Goal: Task Accomplishment & Management: Use online tool/utility

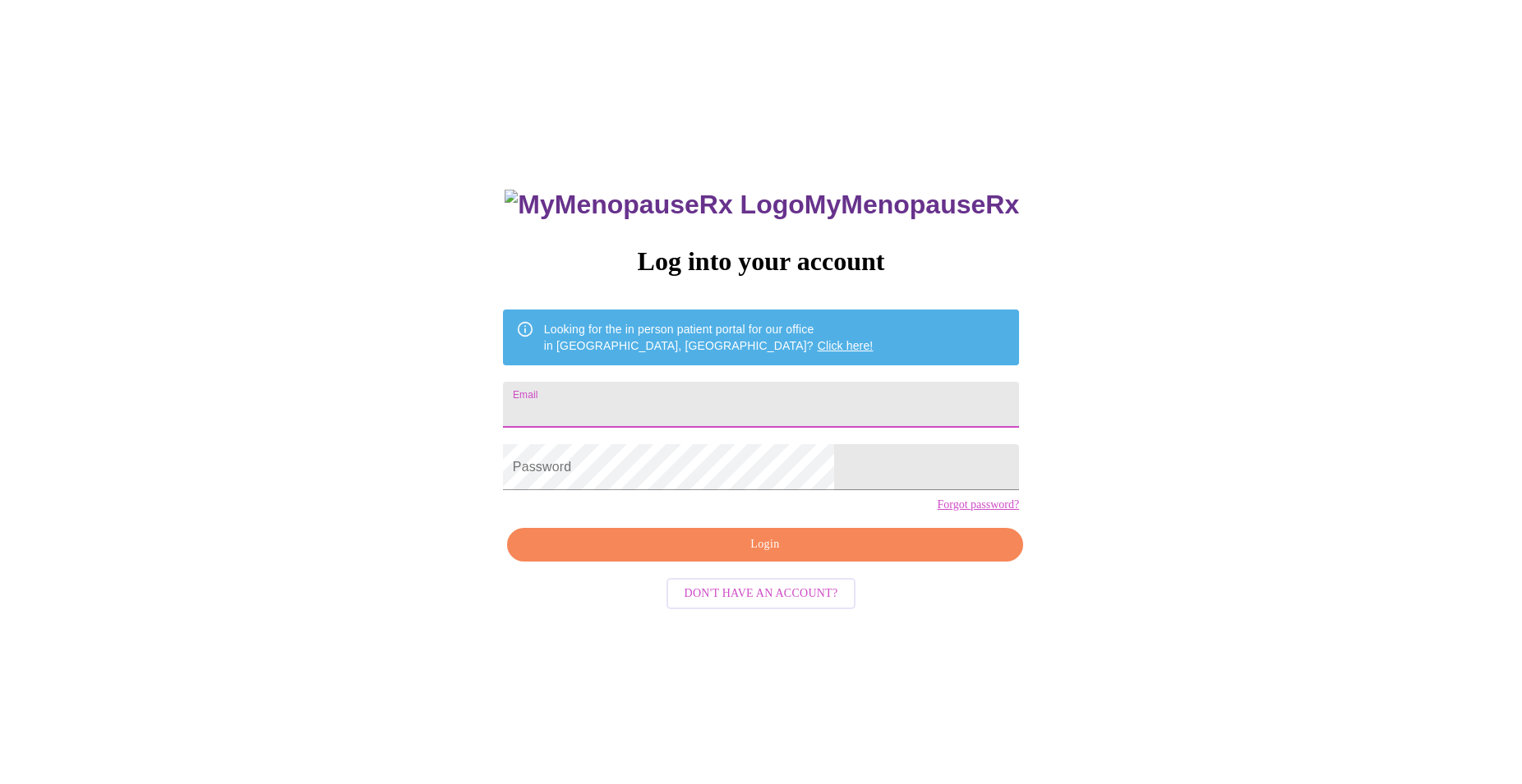
click at [757, 408] on input "Email" at bounding box center [761, 405] width 516 height 46
type input "[EMAIL_ADDRESS][DOMAIN_NAME]"
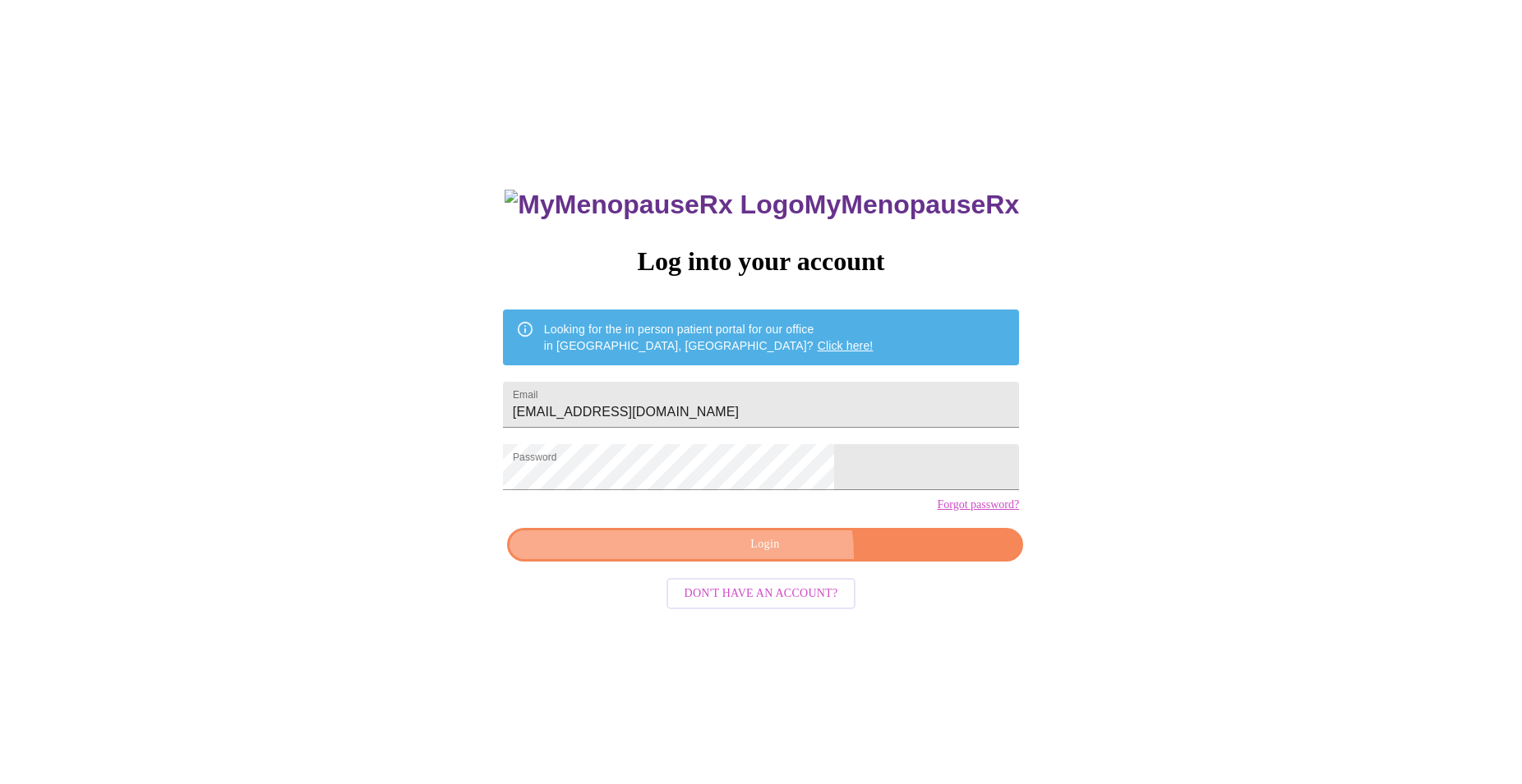
click at [772, 562] on button "Login" at bounding box center [765, 545] width 516 height 34
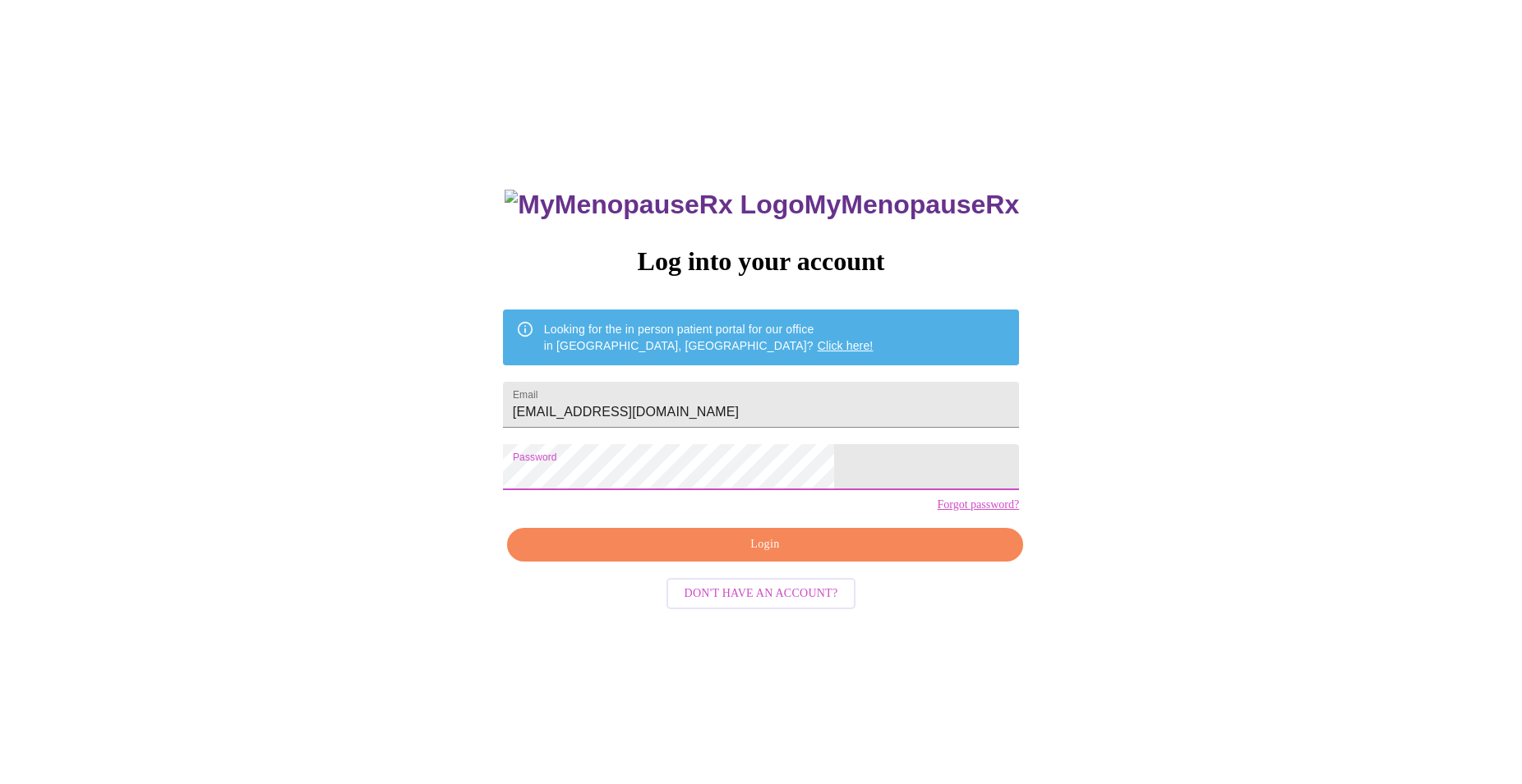
click at [842, 555] on span "Login" at bounding box center [765, 545] width 478 height 20
click at [761, 555] on span "Login" at bounding box center [765, 545] width 478 height 20
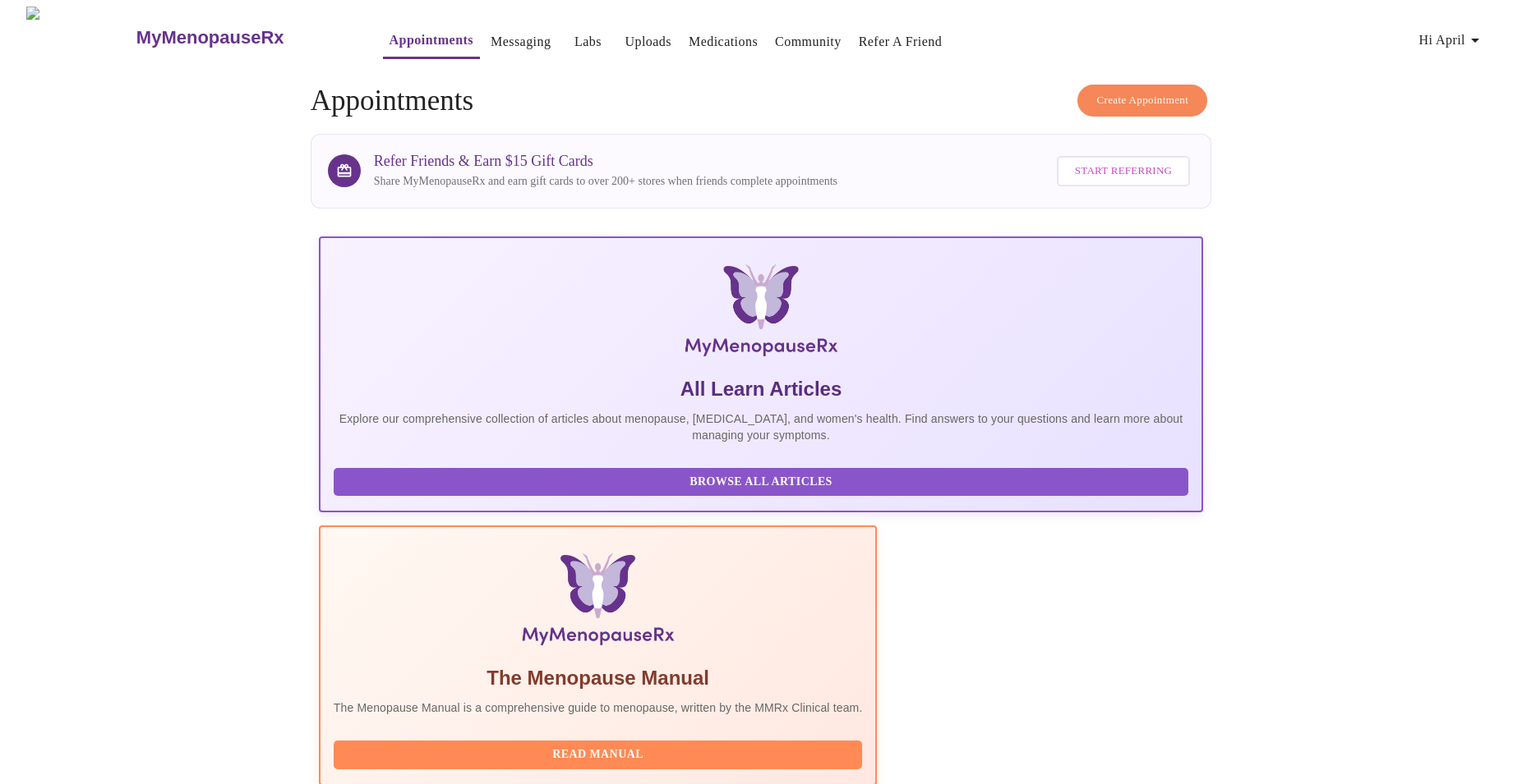
scroll to position [251, 0]
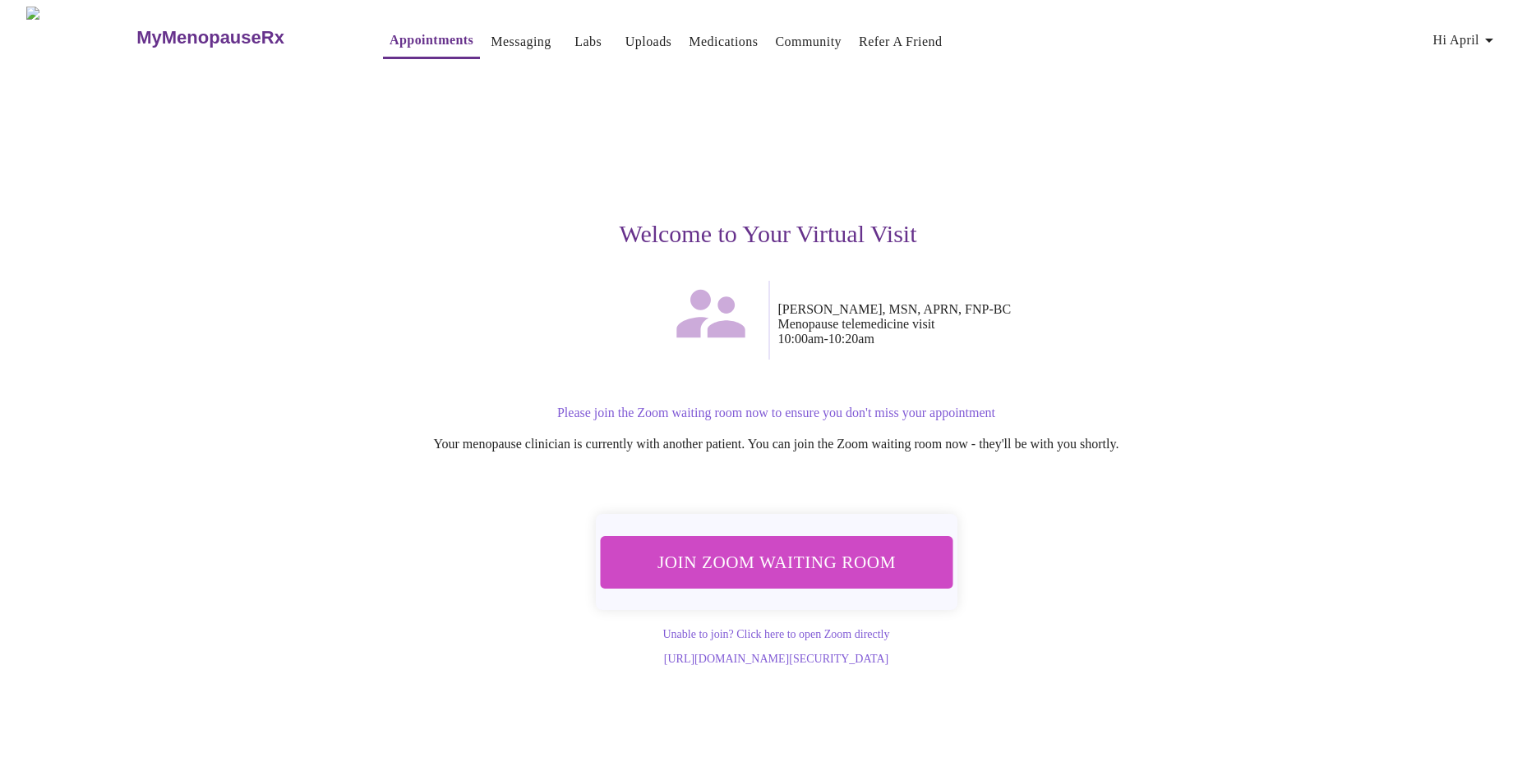
click at [831, 565] on span "Join Zoom Waiting Room" at bounding box center [776, 561] width 320 height 31
